Goal: Transaction & Acquisition: Obtain resource

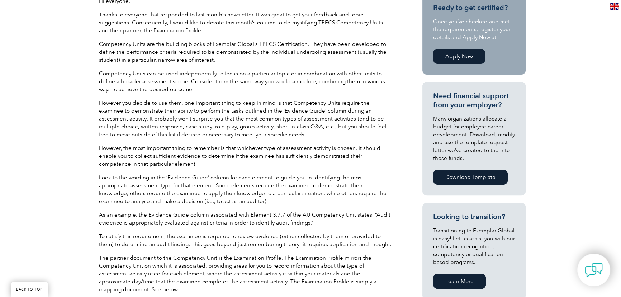
scroll to position [293, 0]
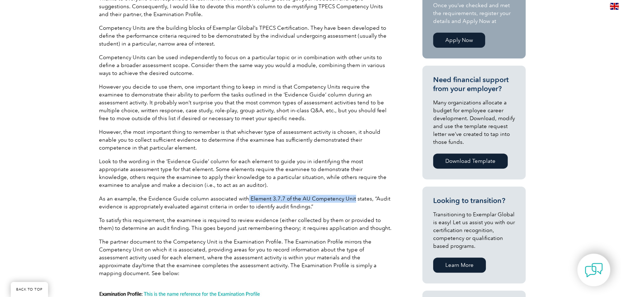
drag, startPoint x: 245, startPoint y: 199, endPoint x: 347, endPoint y: 190, distance: 103.3
click at [347, 190] on div "Hi everyone, Thanks to everyone that responded to last month’s newsletter. It w…" at bounding box center [246, 129] width 294 height 296
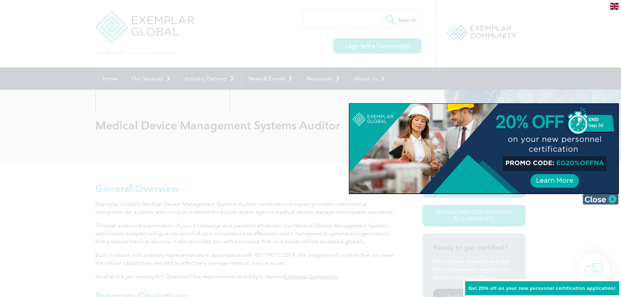
click at [613, 198] on img at bounding box center [601, 199] width 36 height 11
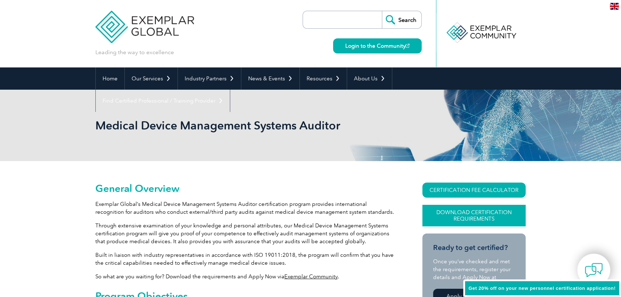
click at [487, 213] on link "Download Certification Requirements" at bounding box center [473, 216] width 103 height 22
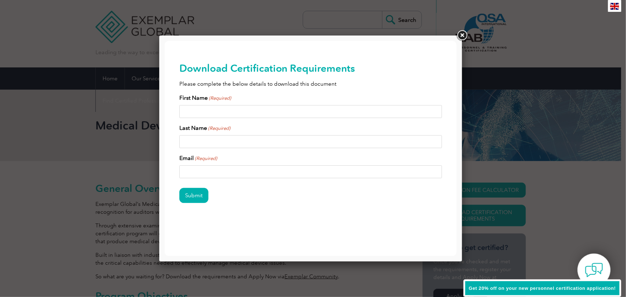
click at [207, 113] on input "First Name (Required)" at bounding box center [310, 111] width 263 height 13
type input "Sarah"
type input "Bassler"
type input "sarah.bassler@pasbtech.com"
click at [185, 198] on input "Submit" at bounding box center [193, 195] width 29 height 15
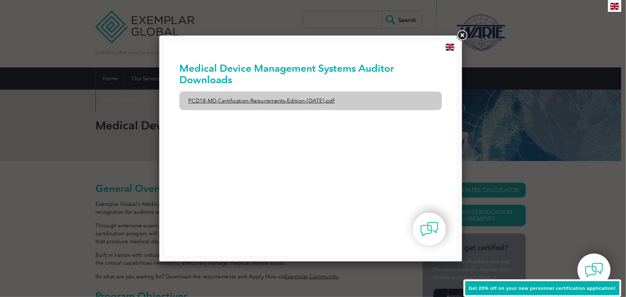
click at [253, 101] on link "PCD18-MD-Certification-Requirements-Edition-1-June-2020.pdf" at bounding box center [310, 100] width 263 height 19
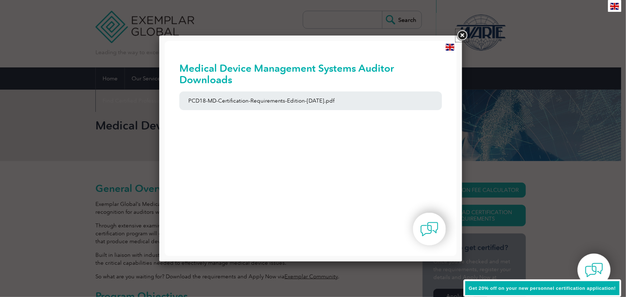
click at [461, 34] on link at bounding box center [461, 35] width 13 height 13
